Goal: Information Seeking & Learning: Check status

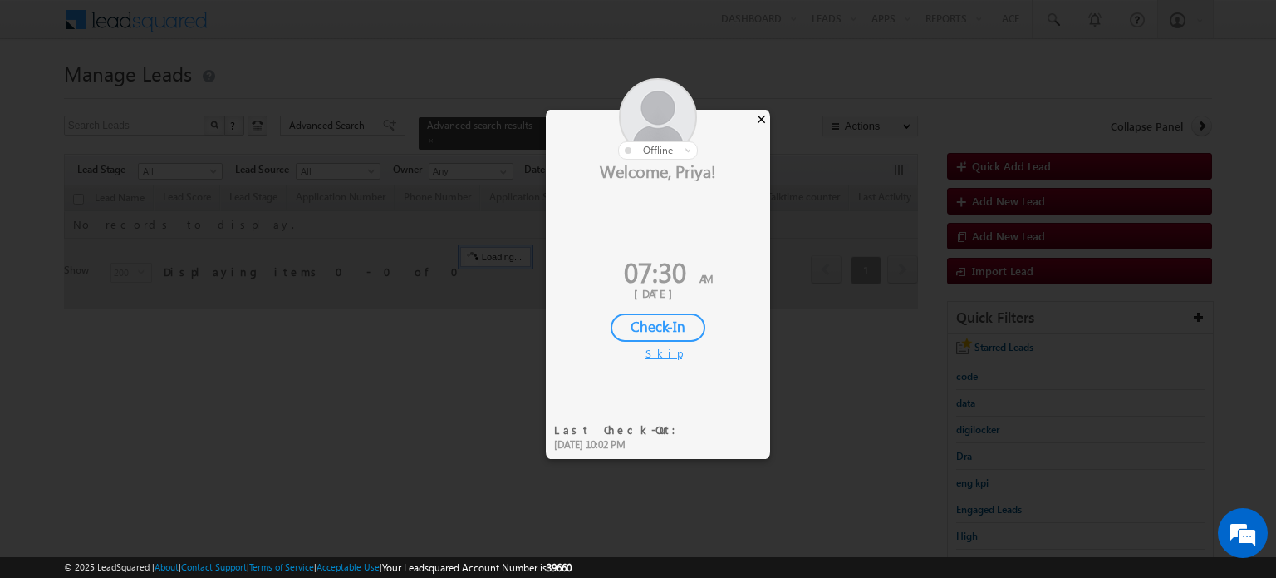
scroll to position [24, 0]
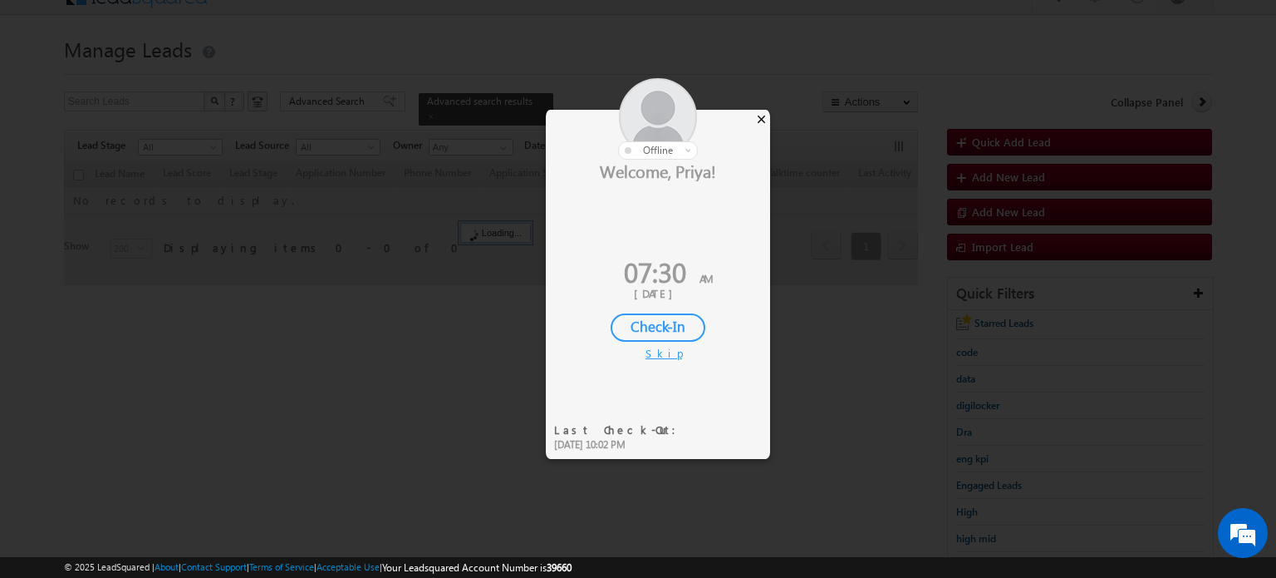
click at [762, 120] on div "×" at bounding box center [761, 119] width 17 height 18
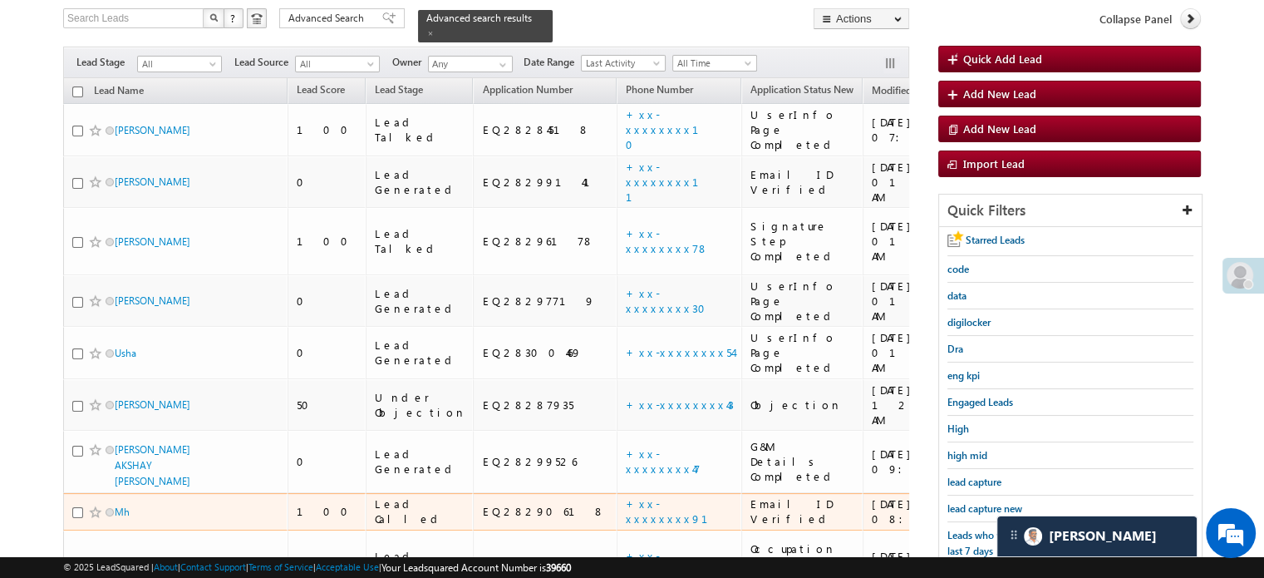
scroll to position [190, 0]
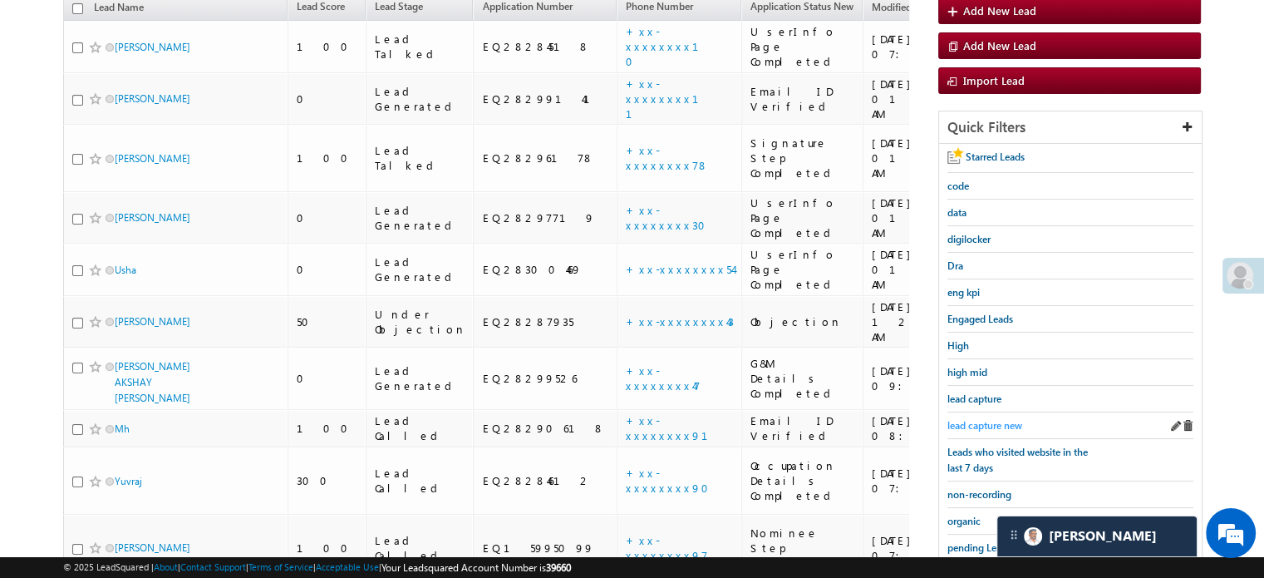
click at [976, 419] on span "lead capture new" at bounding box center [984, 425] width 75 height 12
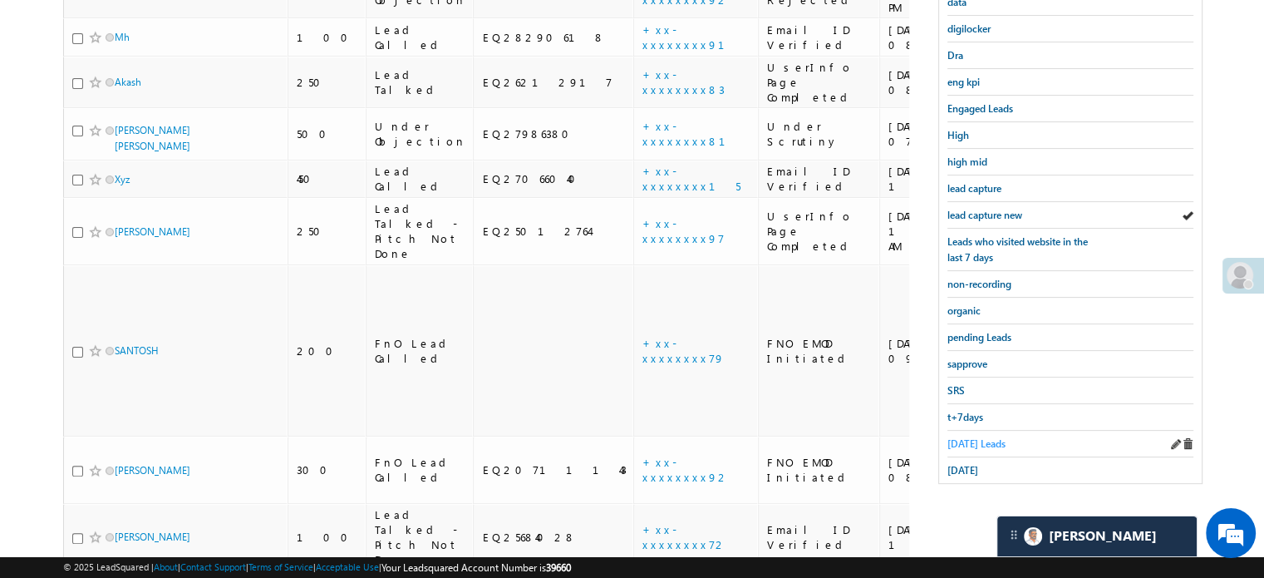
scroll to position [470, 0]
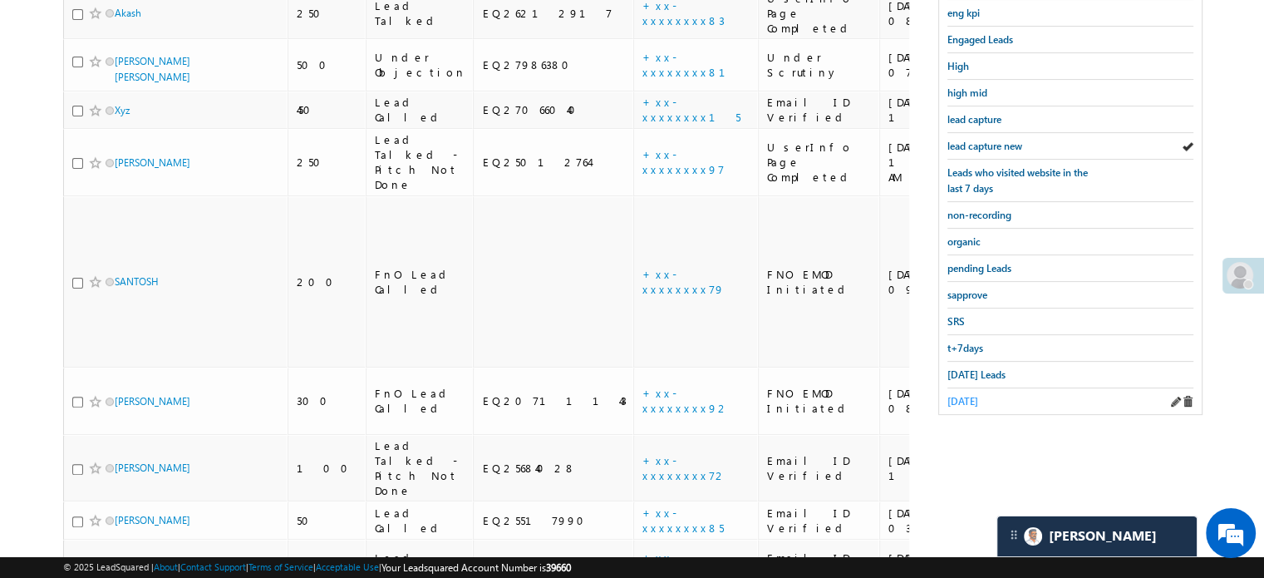
click at [958, 395] on span "yesterday" at bounding box center [962, 401] width 31 height 12
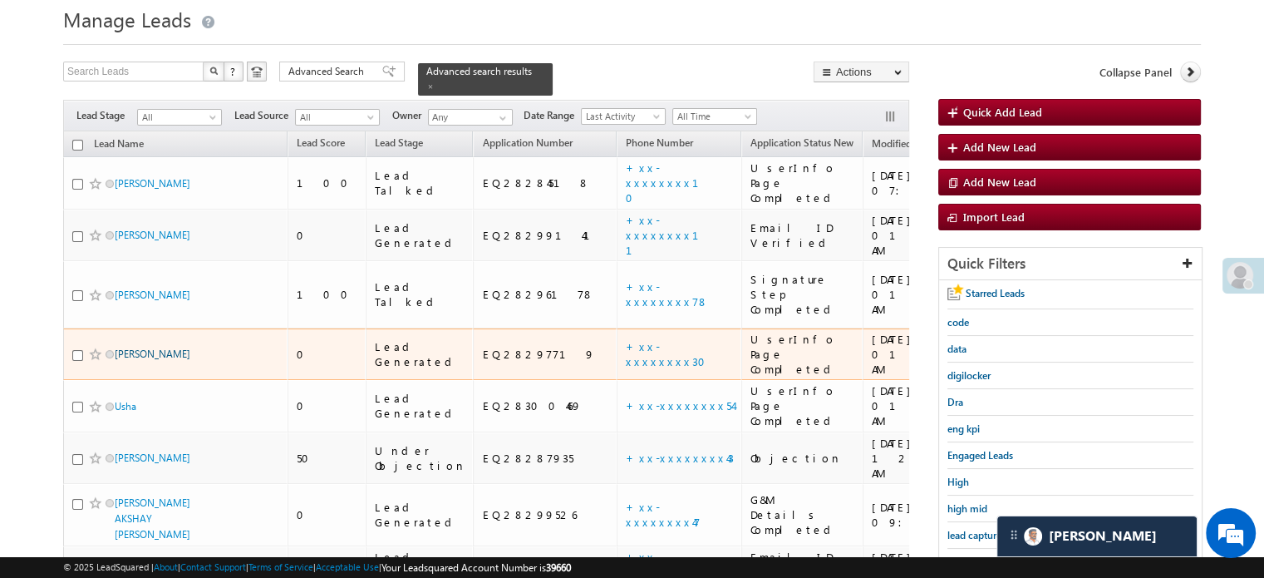
scroll to position [137, 0]
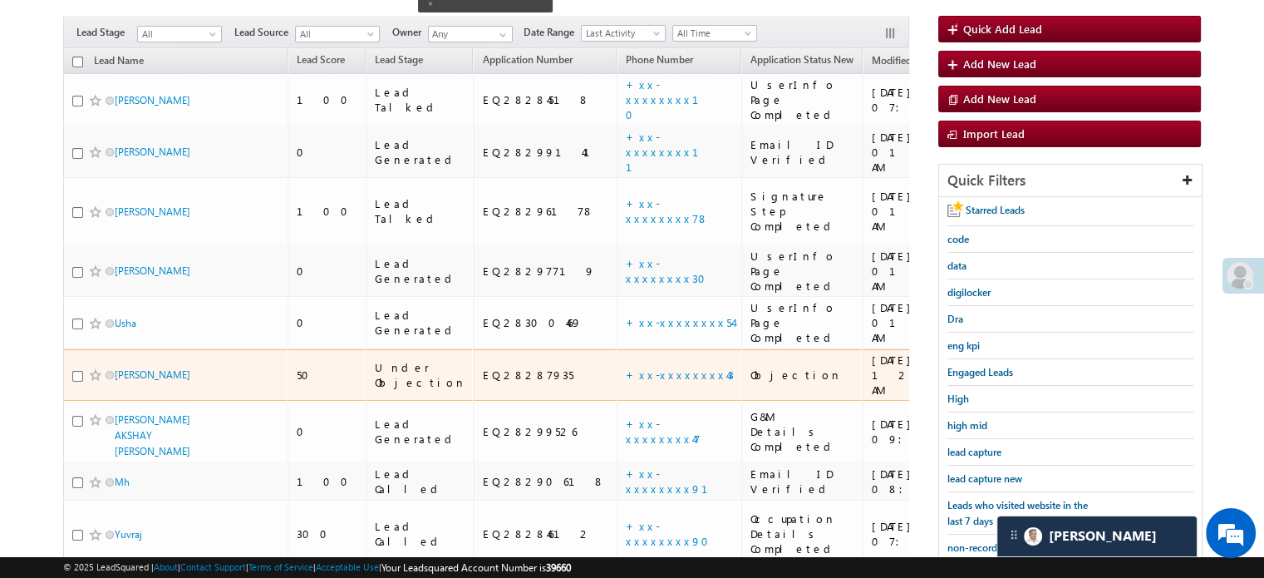
drag, startPoint x: 176, startPoint y: 286, endPoint x: 20, endPoint y: 208, distance: 174.7
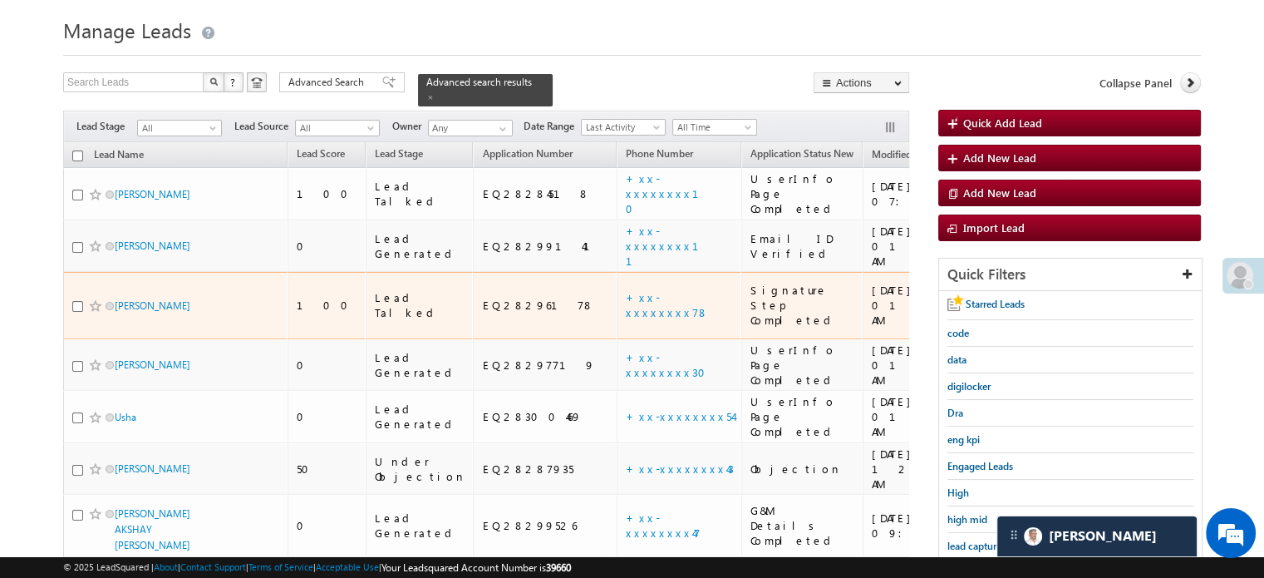
scroll to position [83, 0]
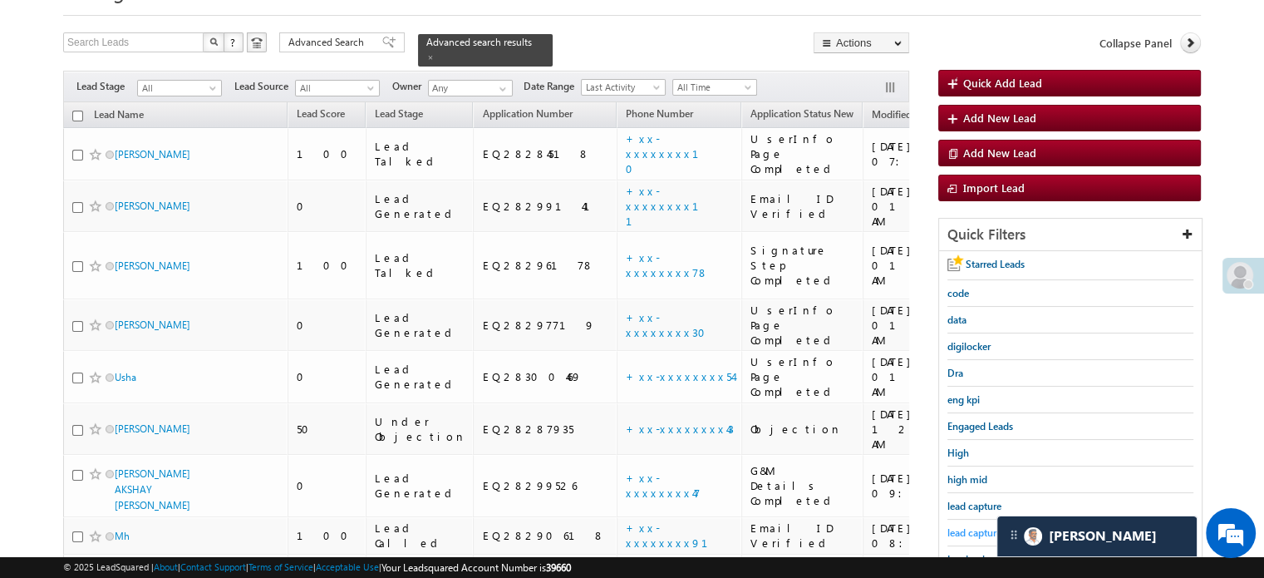
click at [984, 534] on link "lead capture new" at bounding box center [984, 532] width 75 height 16
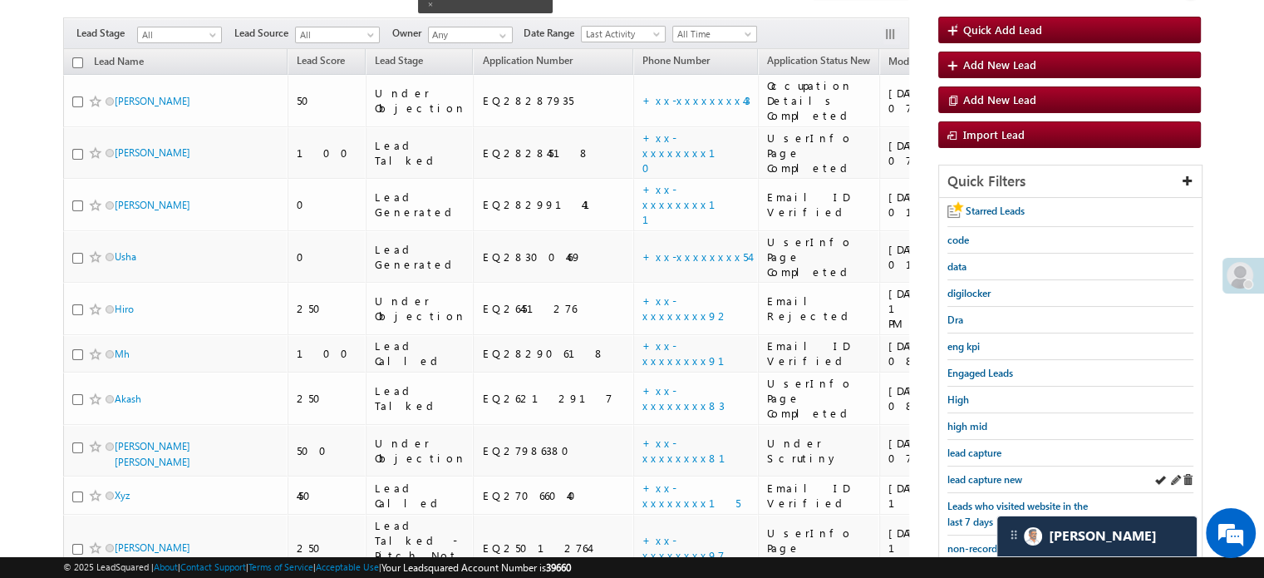
scroll to position [166, 0]
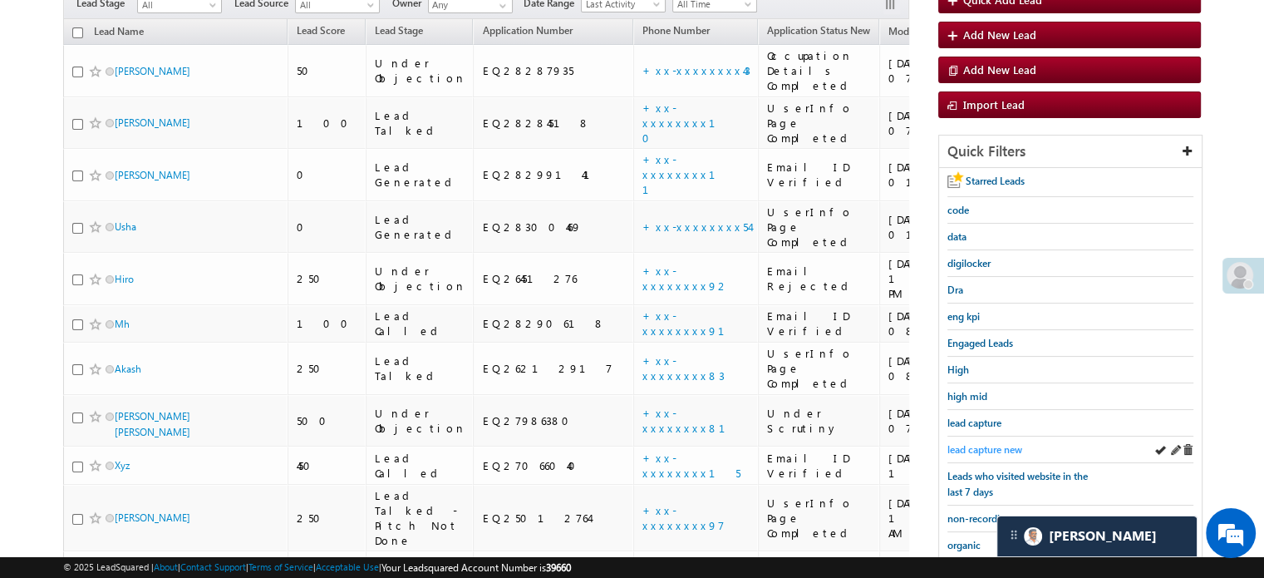
click at [973, 447] on span "lead capture new" at bounding box center [984, 449] width 75 height 12
click at [975, 445] on span "lead capture new" at bounding box center [984, 449] width 75 height 12
click at [1000, 445] on span "lead capture new" at bounding box center [984, 449] width 75 height 12
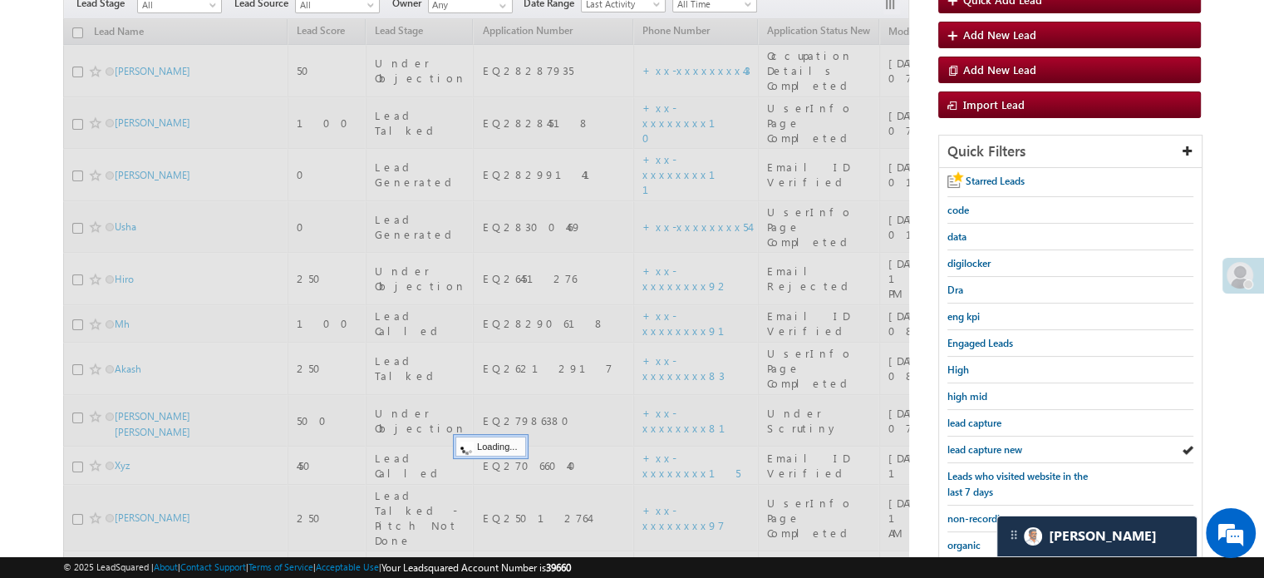
click at [1000, 445] on span "lead capture new" at bounding box center [984, 449] width 75 height 12
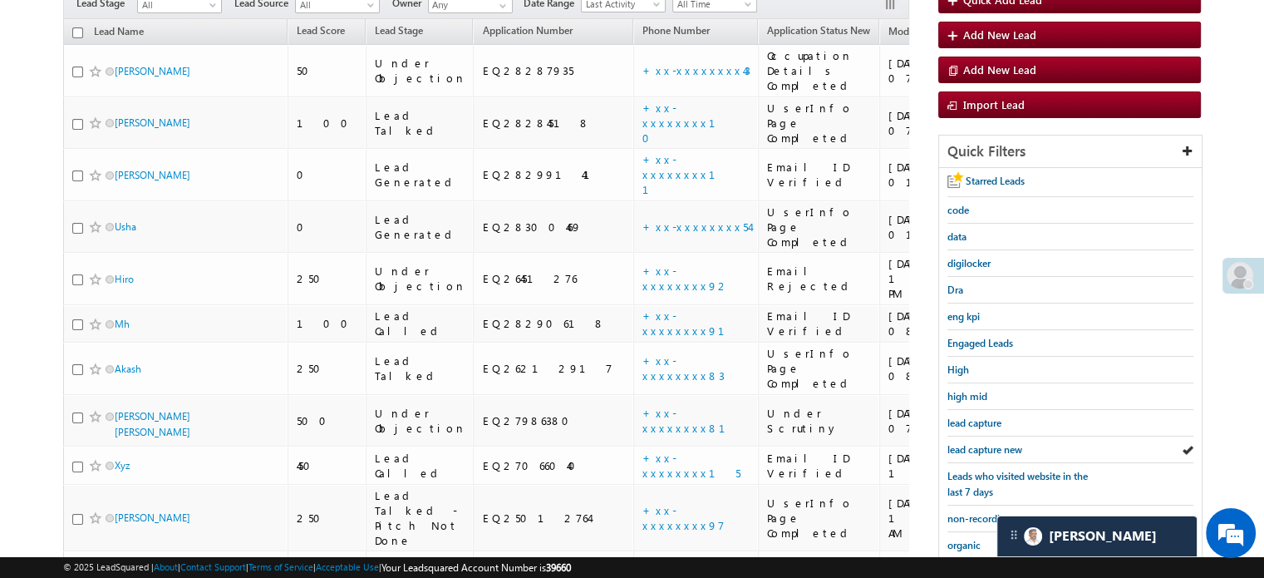
click at [1000, 445] on span "lead capture new" at bounding box center [984, 449] width 75 height 12
click at [981, 443] on span "lead capture new" at bounding box center [984, 449] width 75 height 12
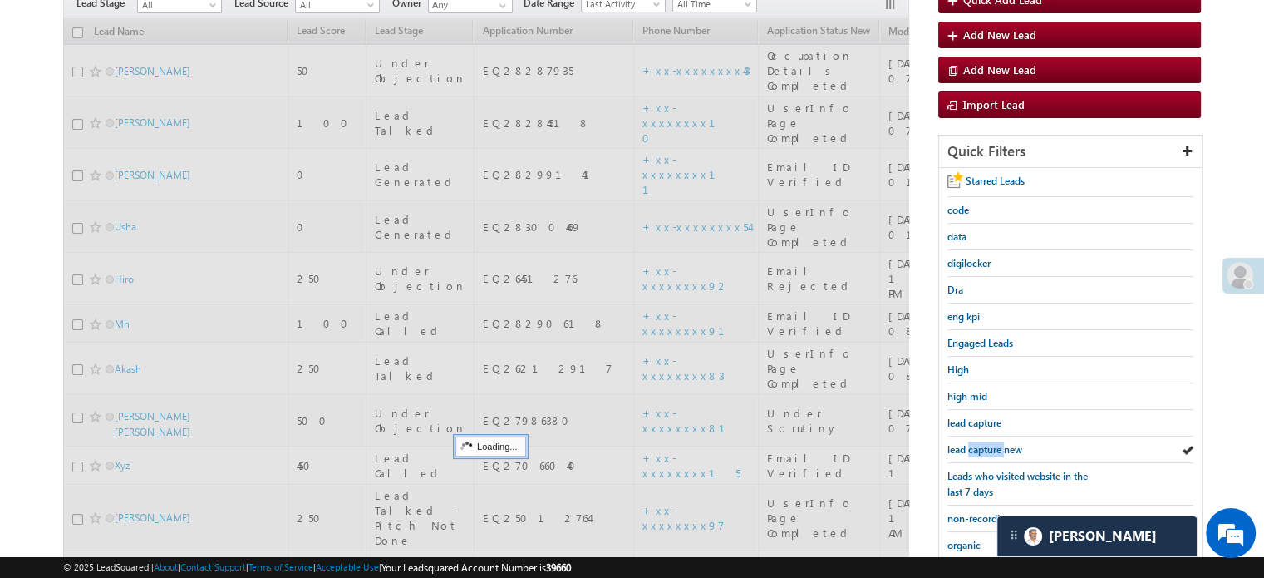
click at [981, 443] on span "lead capture new" at bounding box center [984, 449] width 75 height 12
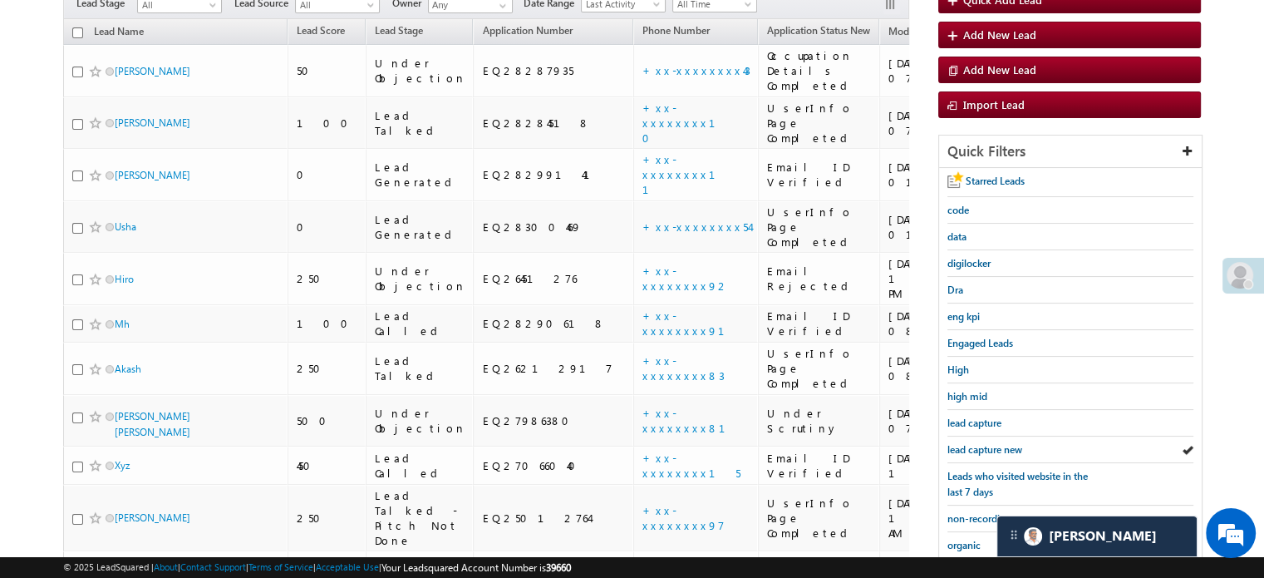
click at [981, 443] on span "lead capture new" at bounding box center [984, 449] width 75 height 12
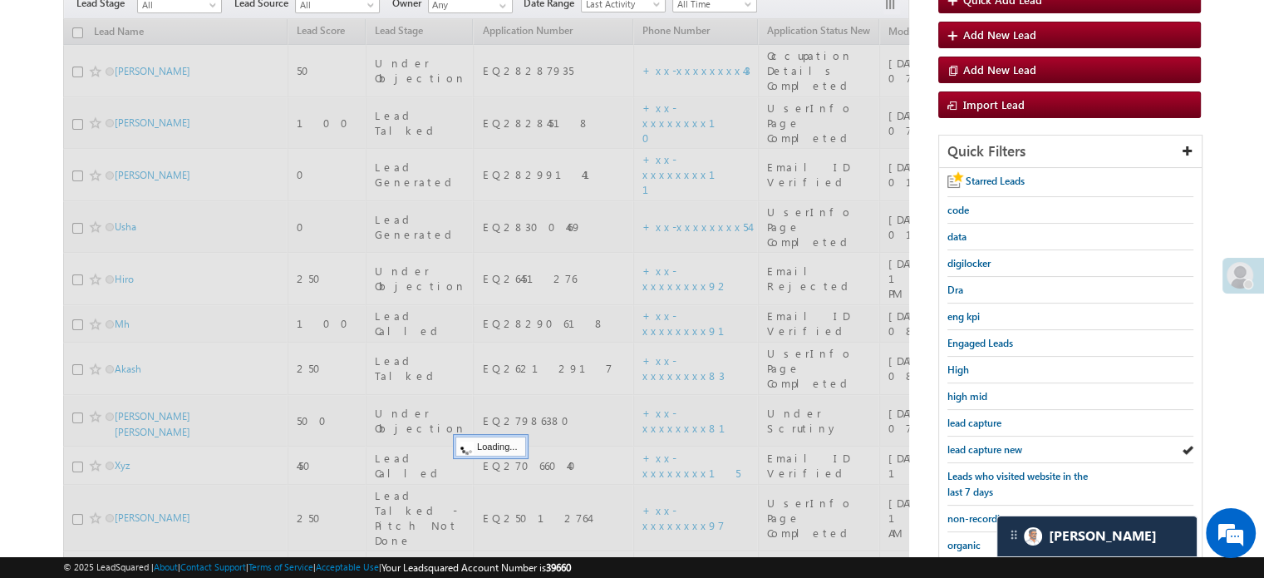
click at [981, 443] on span "lead capture new" at bounding box center [984, 449] width 75 height 12
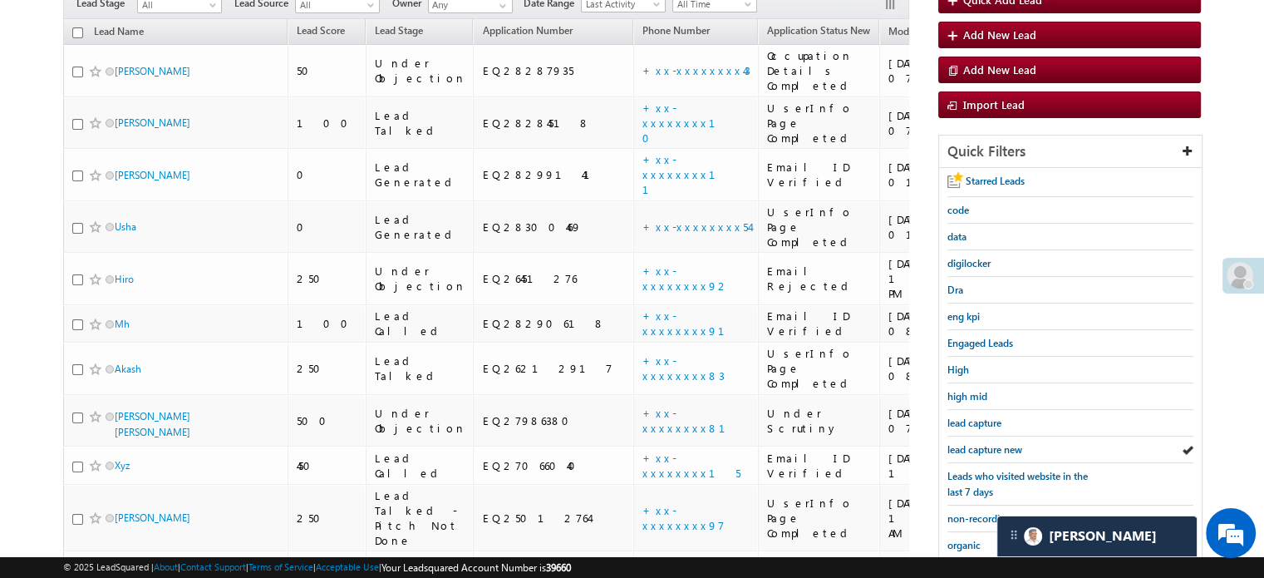
click at [981, 443] on span "lead capture new" at bounding box center [984, 449] width 75 height 12
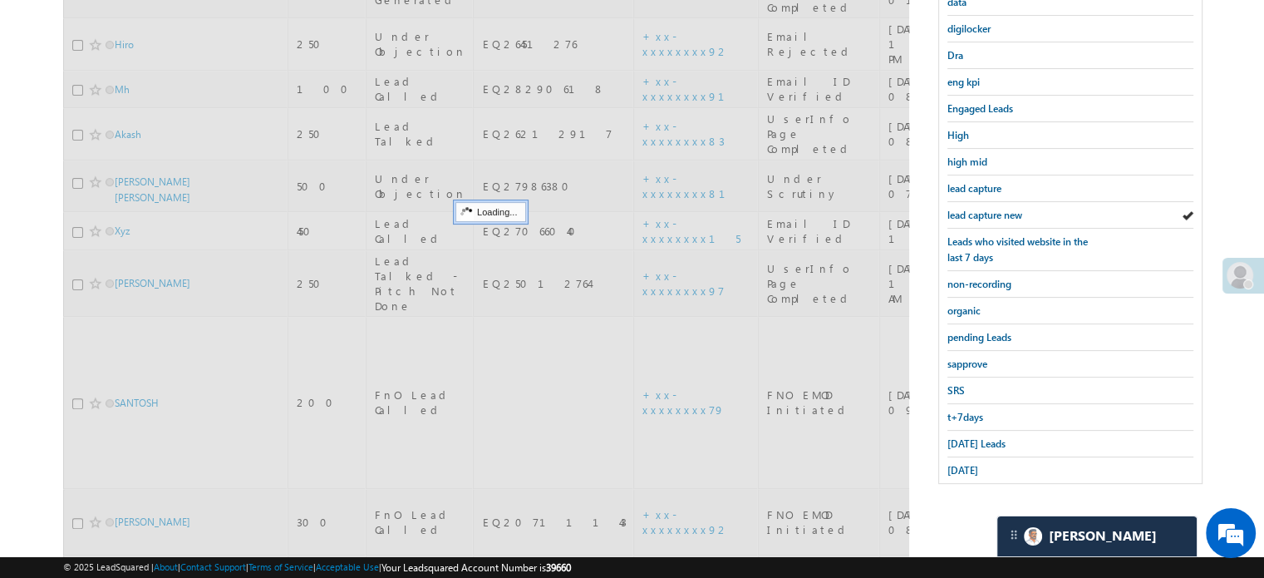
scroll to position [499, 0]
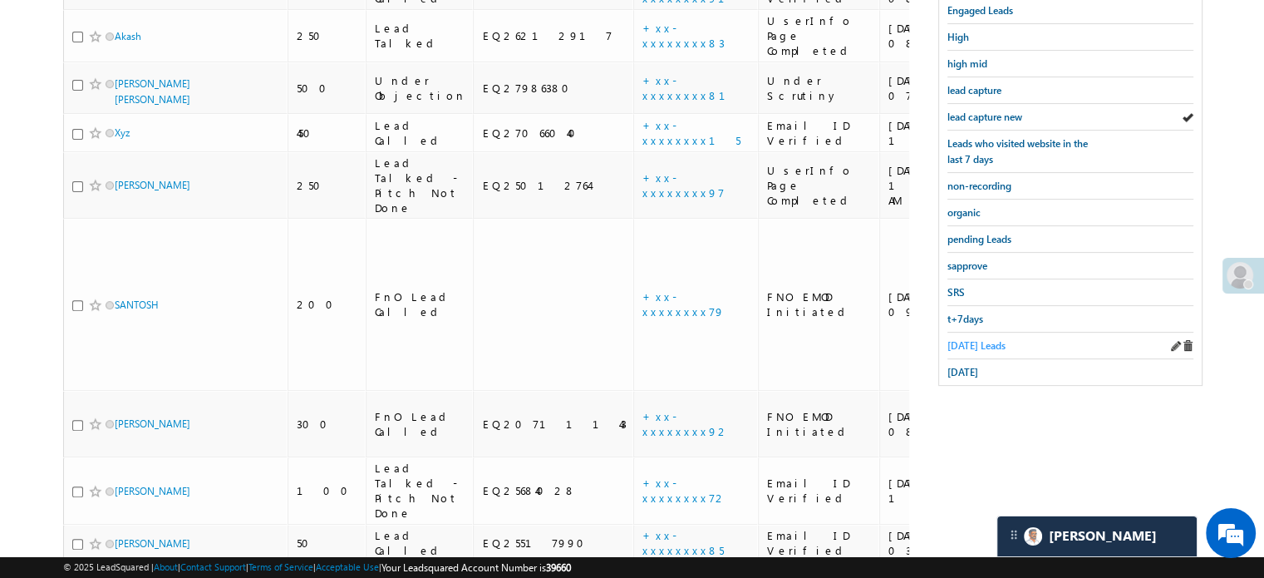
click at [964, 344] on span "Today's Leads" at bounding box center [976, 345] width 58 height 12
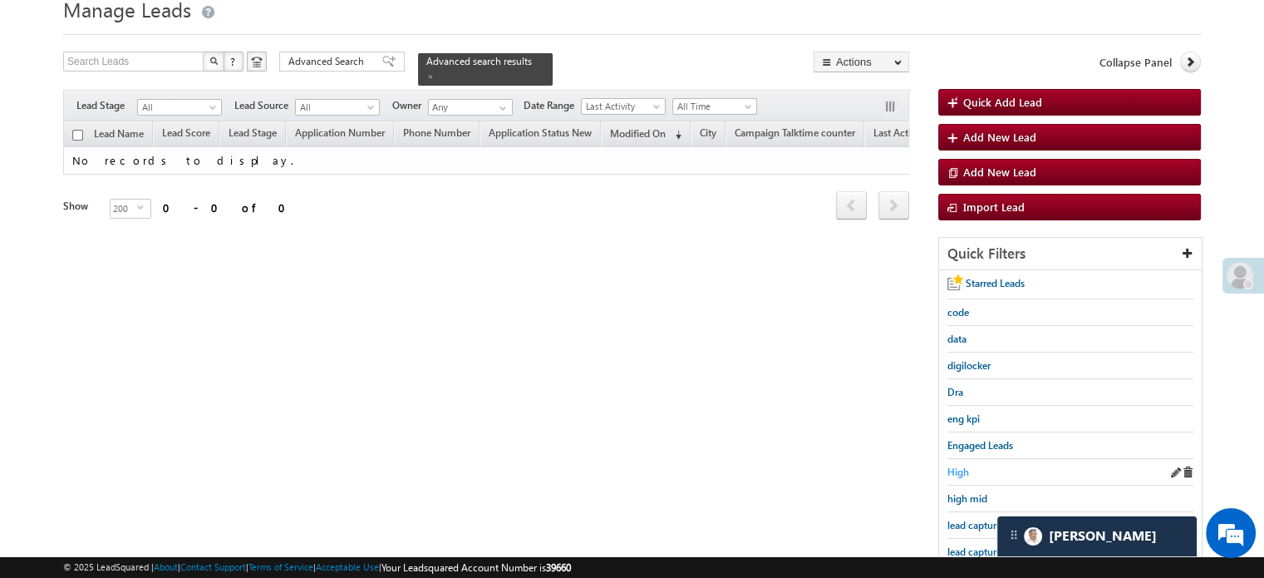
scroll to position [166, 0]
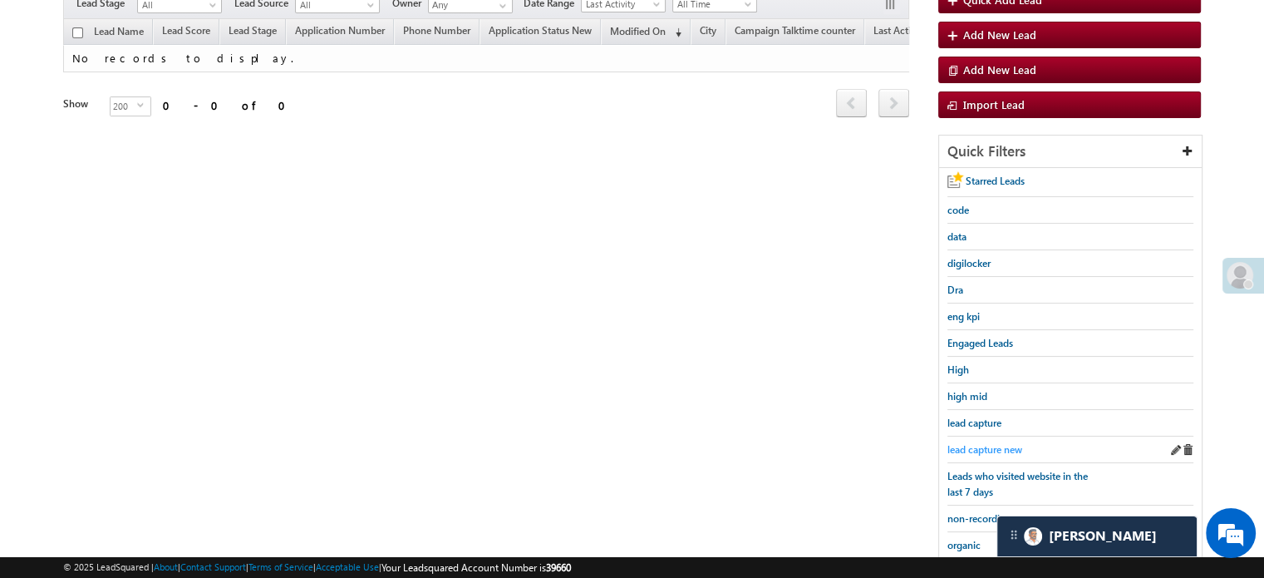
click at [964, 443] on span "lead capture new" at bounding box center [984, 449] width 75 height 12
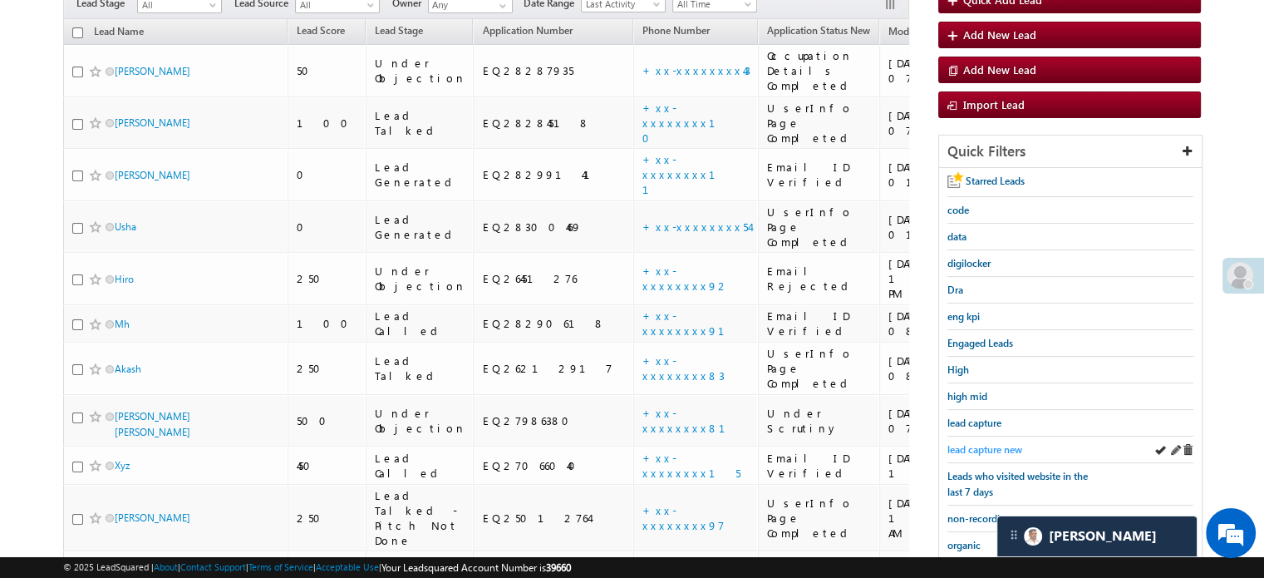
click at [988, 443] on span "lead capture new" at bounding box center [984, 449] width 75 height 12
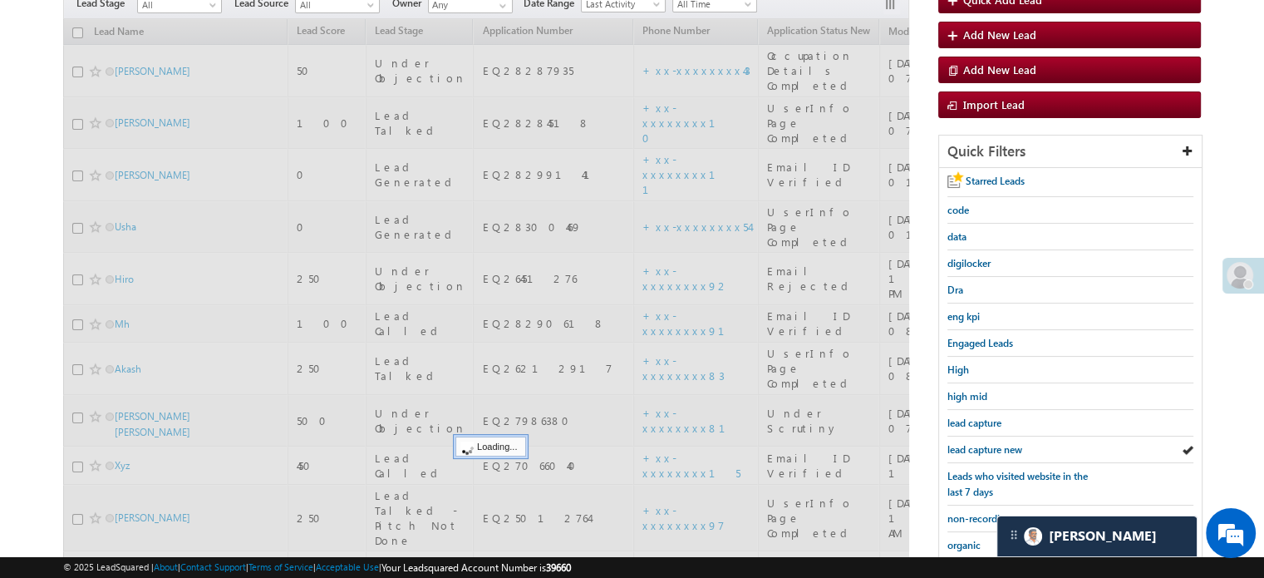
click at [988, 443] on span "lead capture new" at bounding box center [984, 449] width 75 height 12
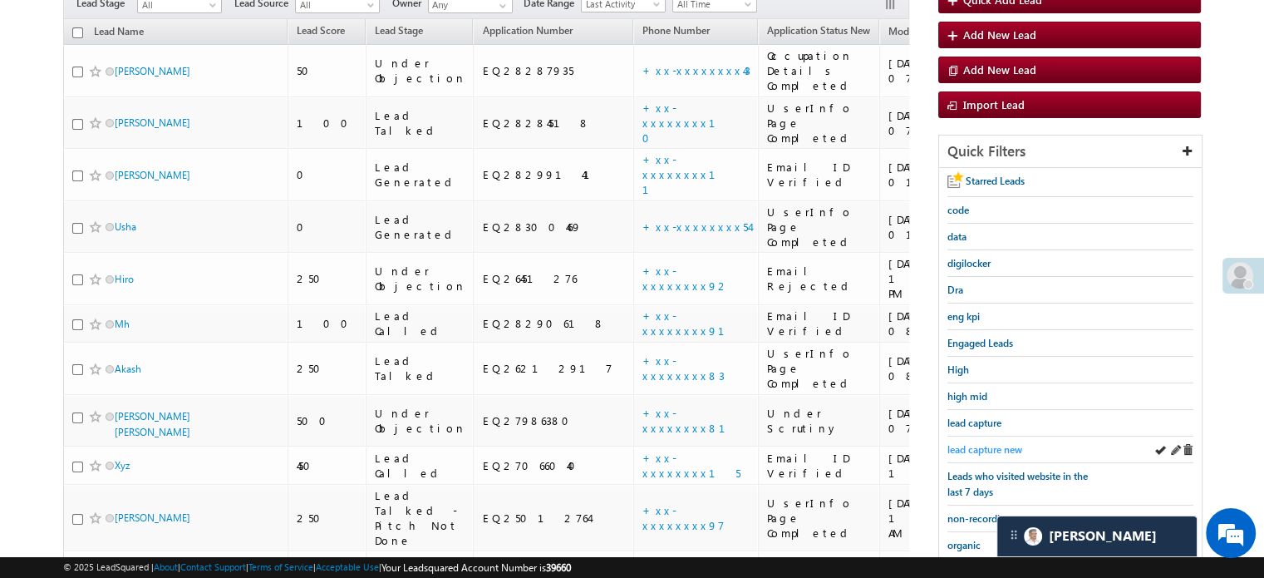
click at [967, 443] on span "lead capture new" at bounding box center [984, 449] width 75 height 12
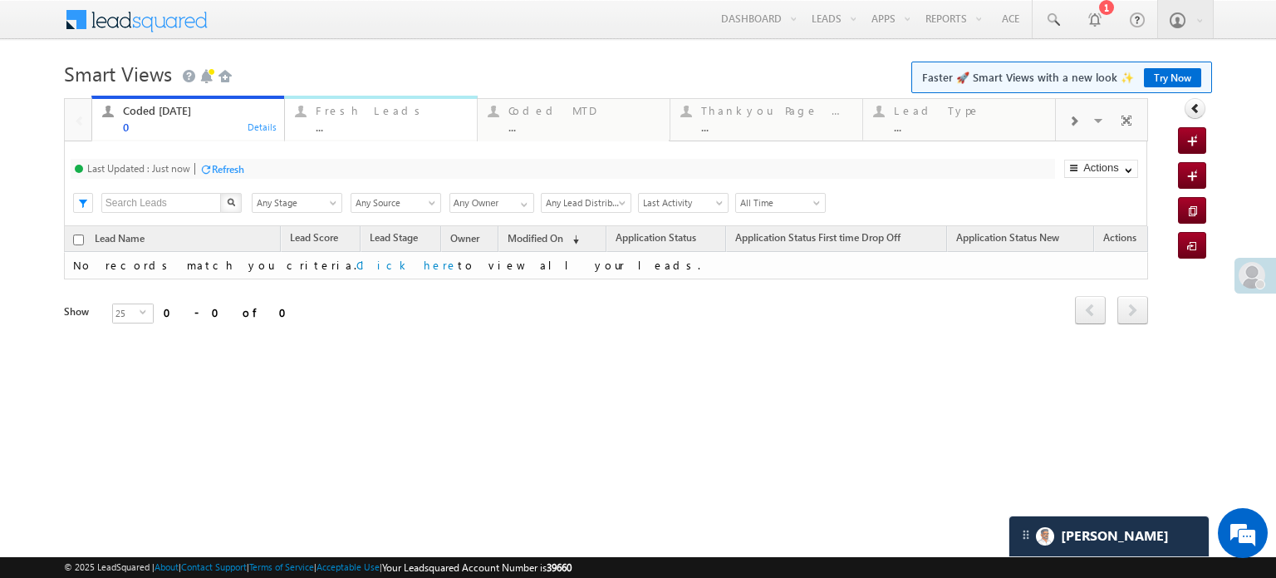
click at [381, 119] on div "Fresh Leads ..." at bounding box center [391, 117] width 151 height 32
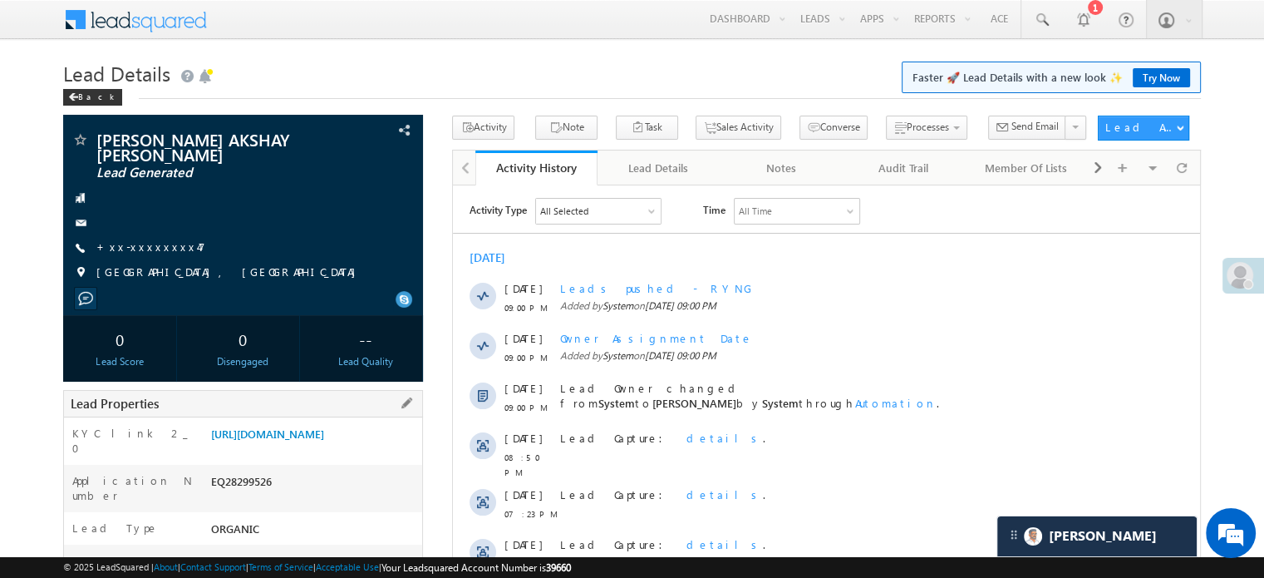
click at [328, 417] on div "KYC link 2_0 [URL][DOMAIN_NAME]" at bounding box center [243, 440] width 358 height 47
click at [324, 426] on link "https://angelbroking1-pk3em7sa.customui-test.leadsquared.com?leadId=3042b396-1c…" at bounding box center [267, 433] width 113 height 14
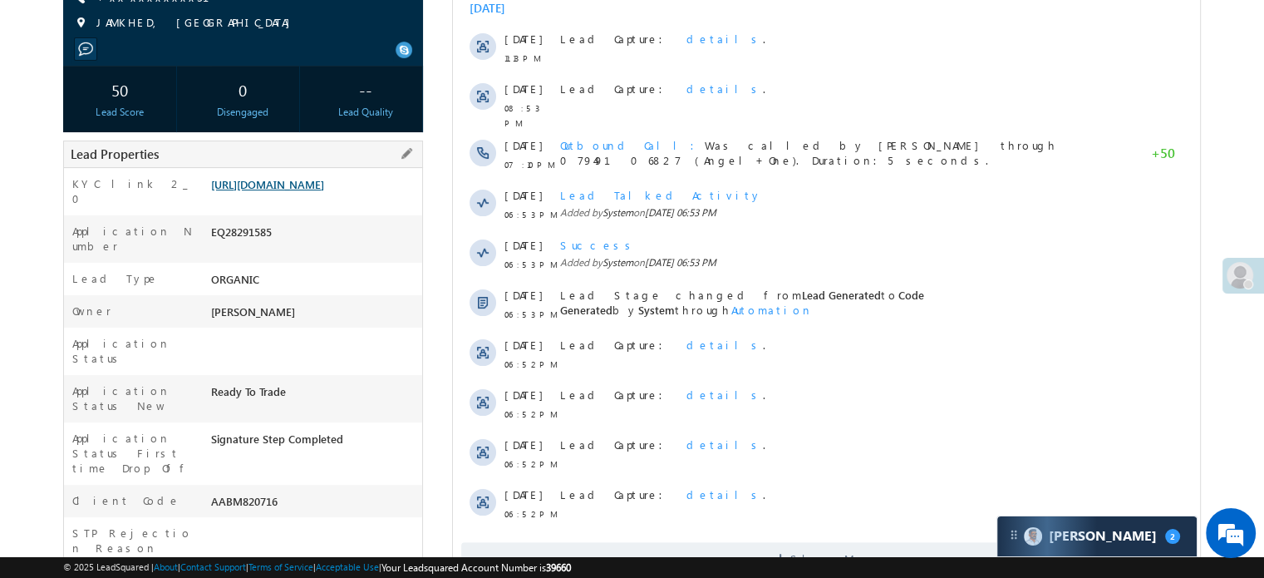
click at [293, 177] on link "https://angelbroking1-pk3em7sa.customui-test.leadsquared.com?leadId=7d3ef9c7-b7…" at bounding box center [267, 184] width 113 height 14
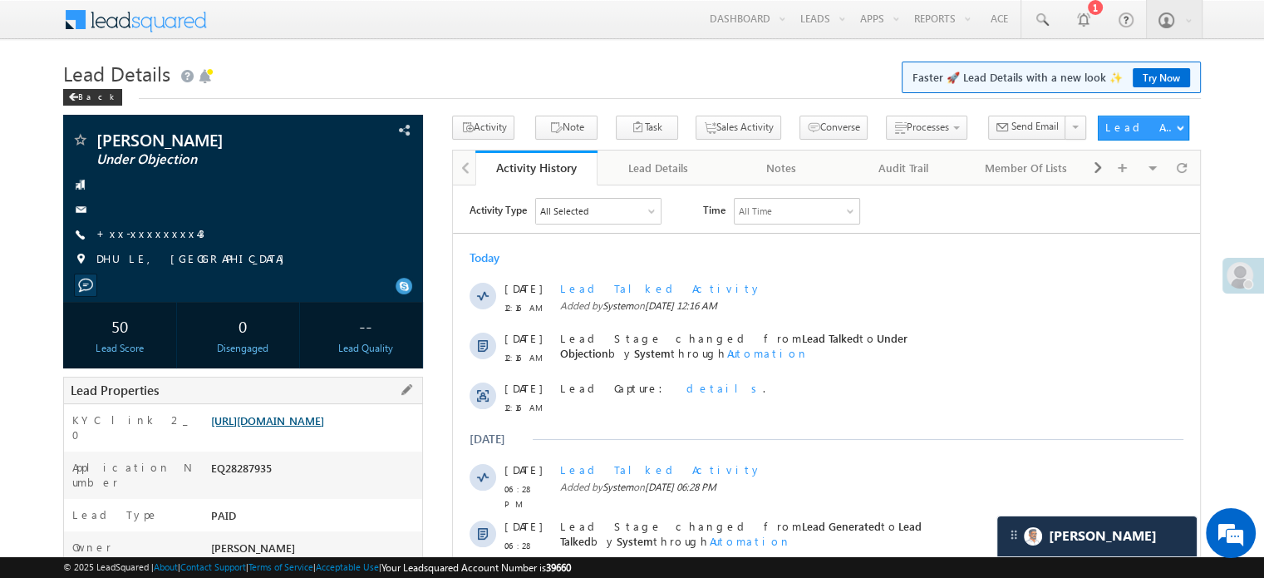
click at [311, 421] on link "https://angelbroking1-pk3em7sa.customui-test.leadsquared.com?leadId=aea7c1bd-b1…" at bounding box center [267, 420] width 113 height 14
